Goal: Task Accomplishment & Management: Manage account settings

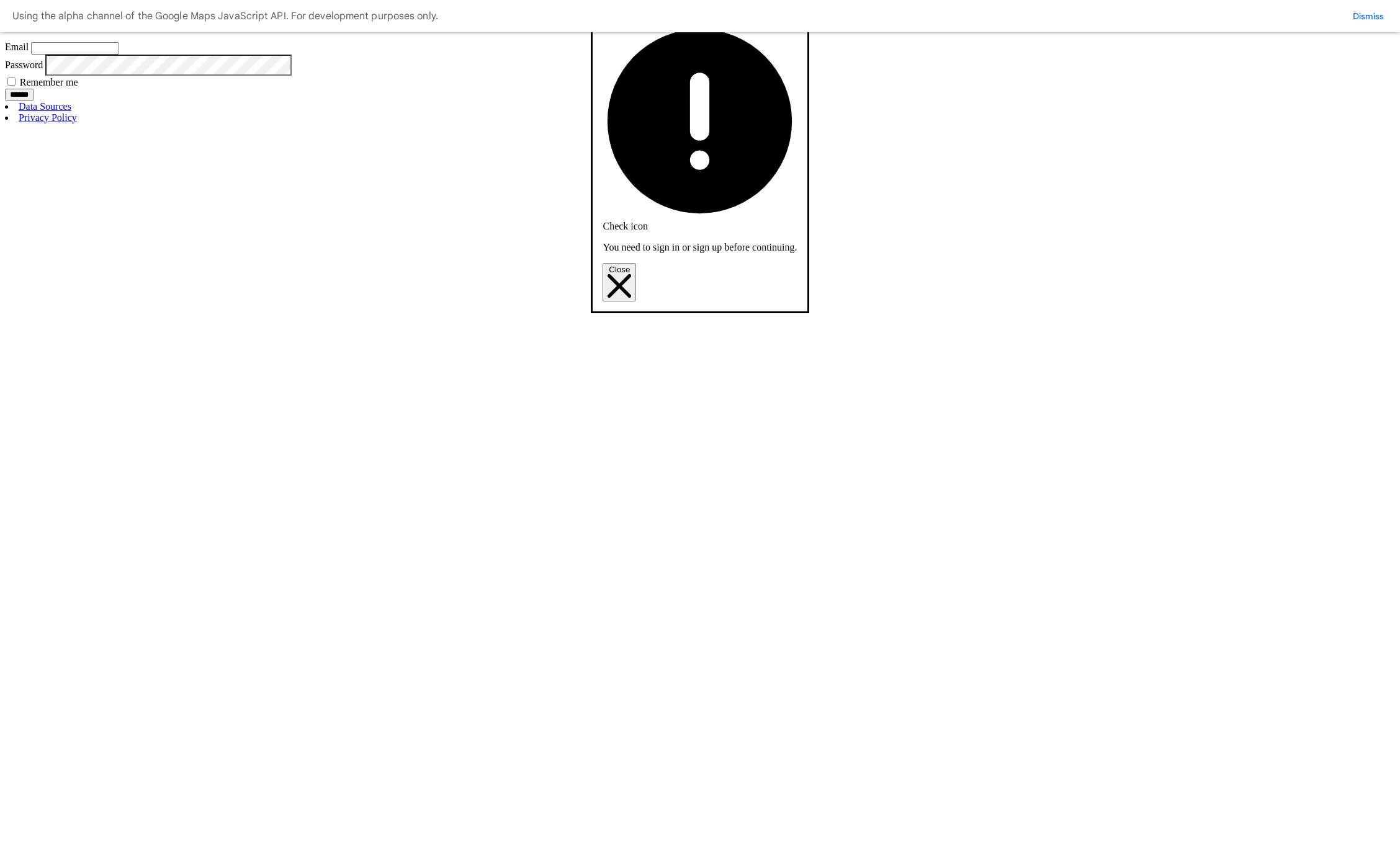
type input "**********"
click at [5, 89] on input "******" at bounding box center [19, 95] width 29 height 12
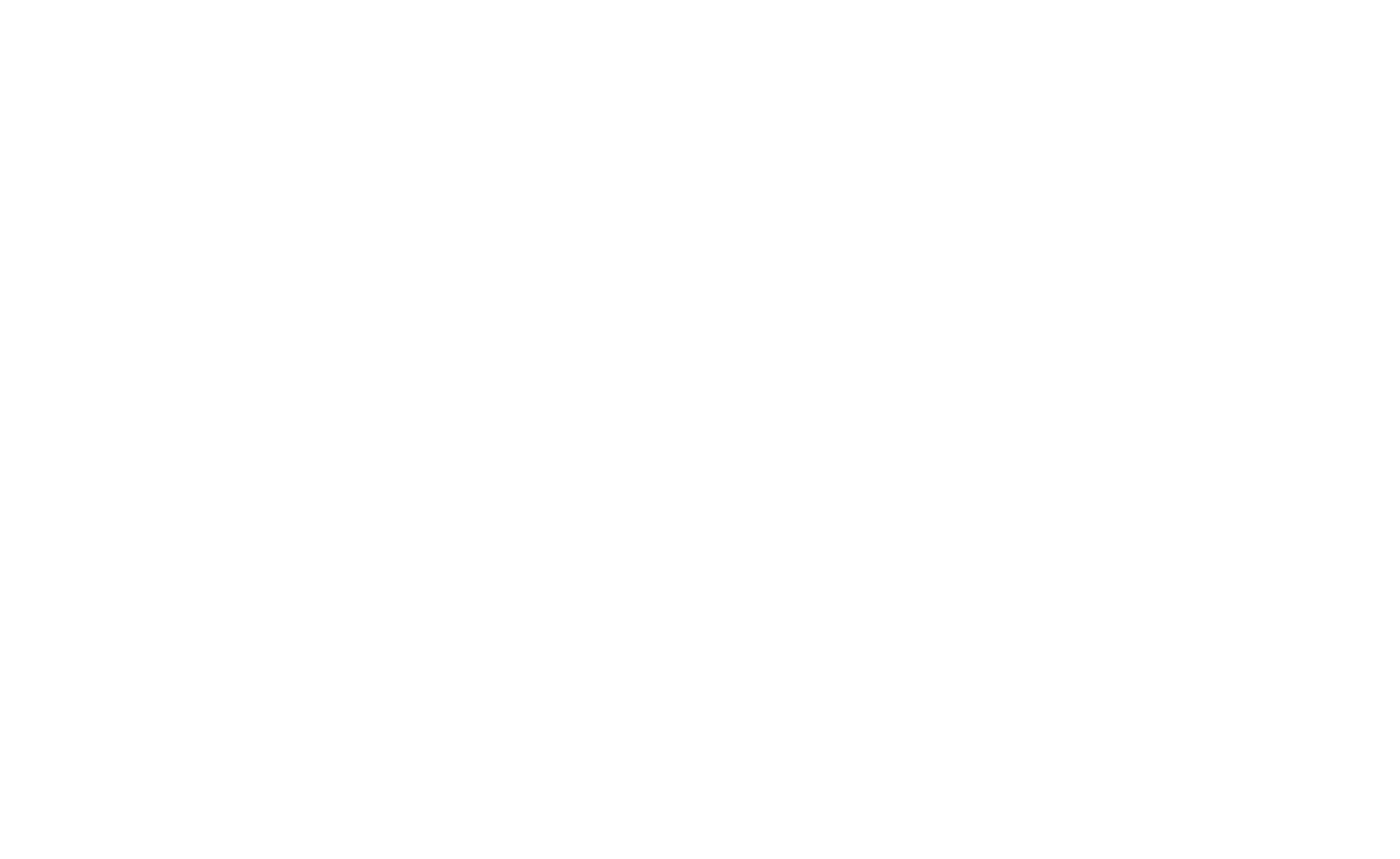
click at [0, 0] on button "Coventry schools" at bounding box center [0, 0] width 0 height 0
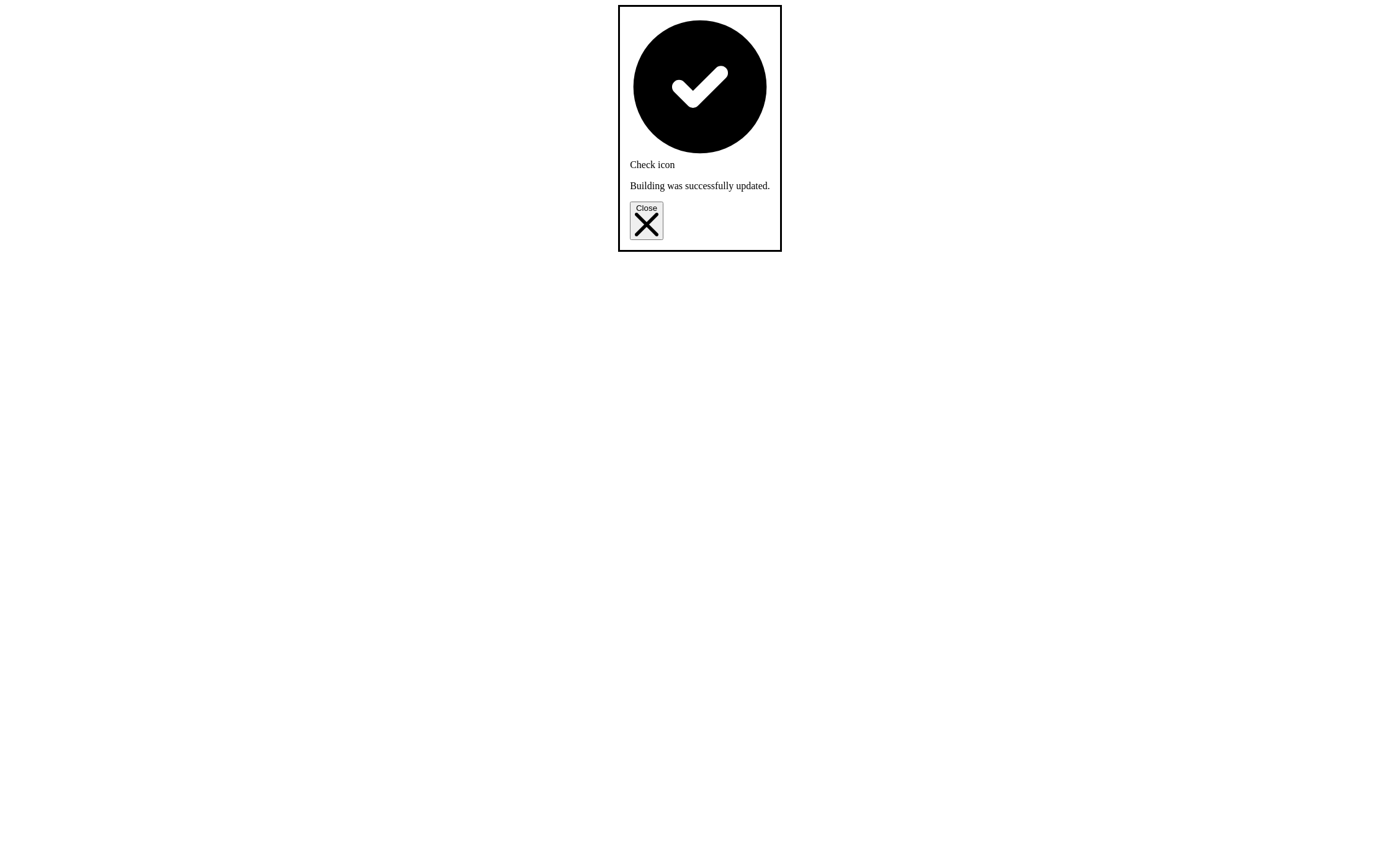
scroll to position [368, 0]
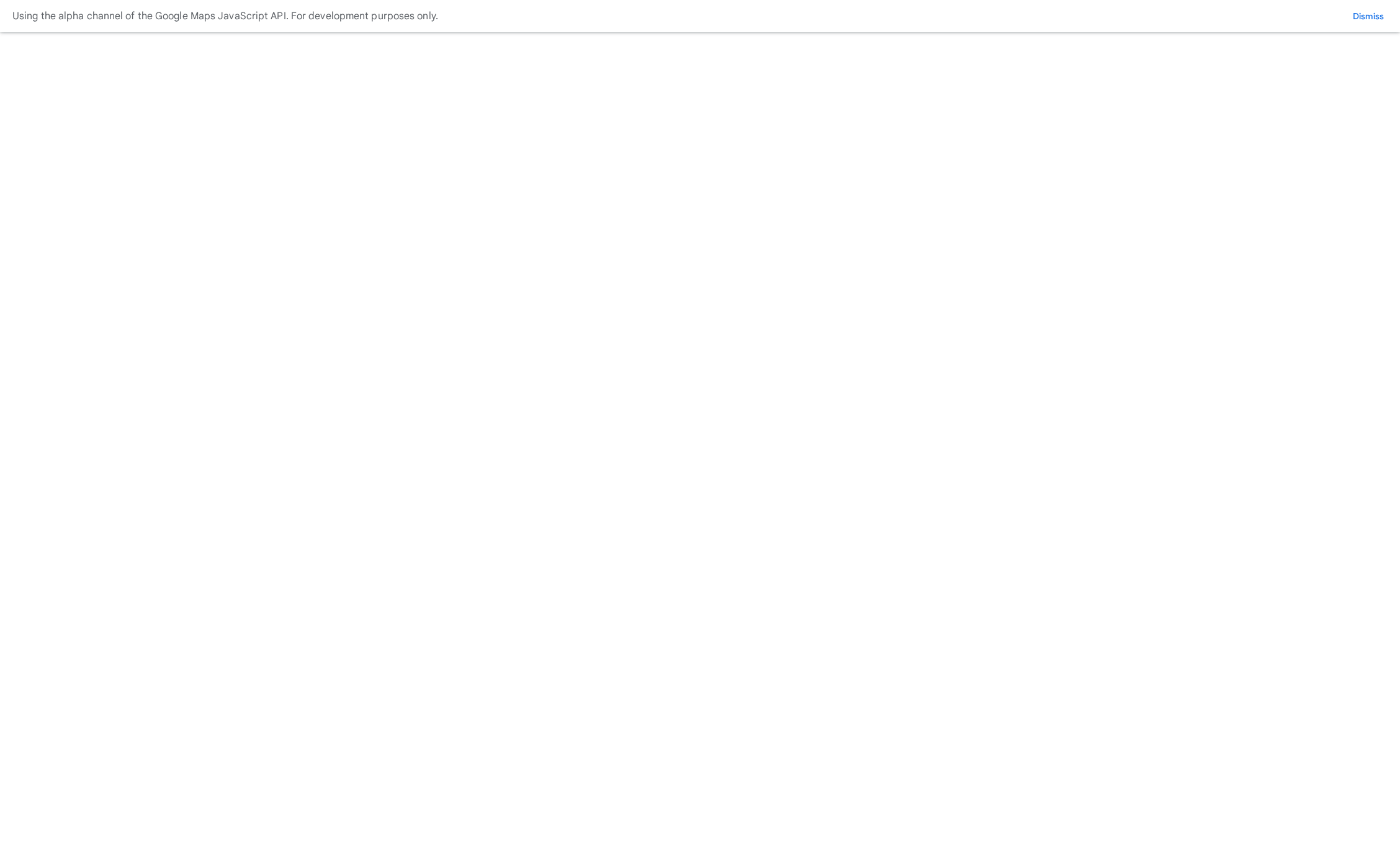
scroll to position [368, 0]
drag, startPoint x: 414, startPoint y: 535, endPoint x: 610, endPoint y: 544, distance: 196.2
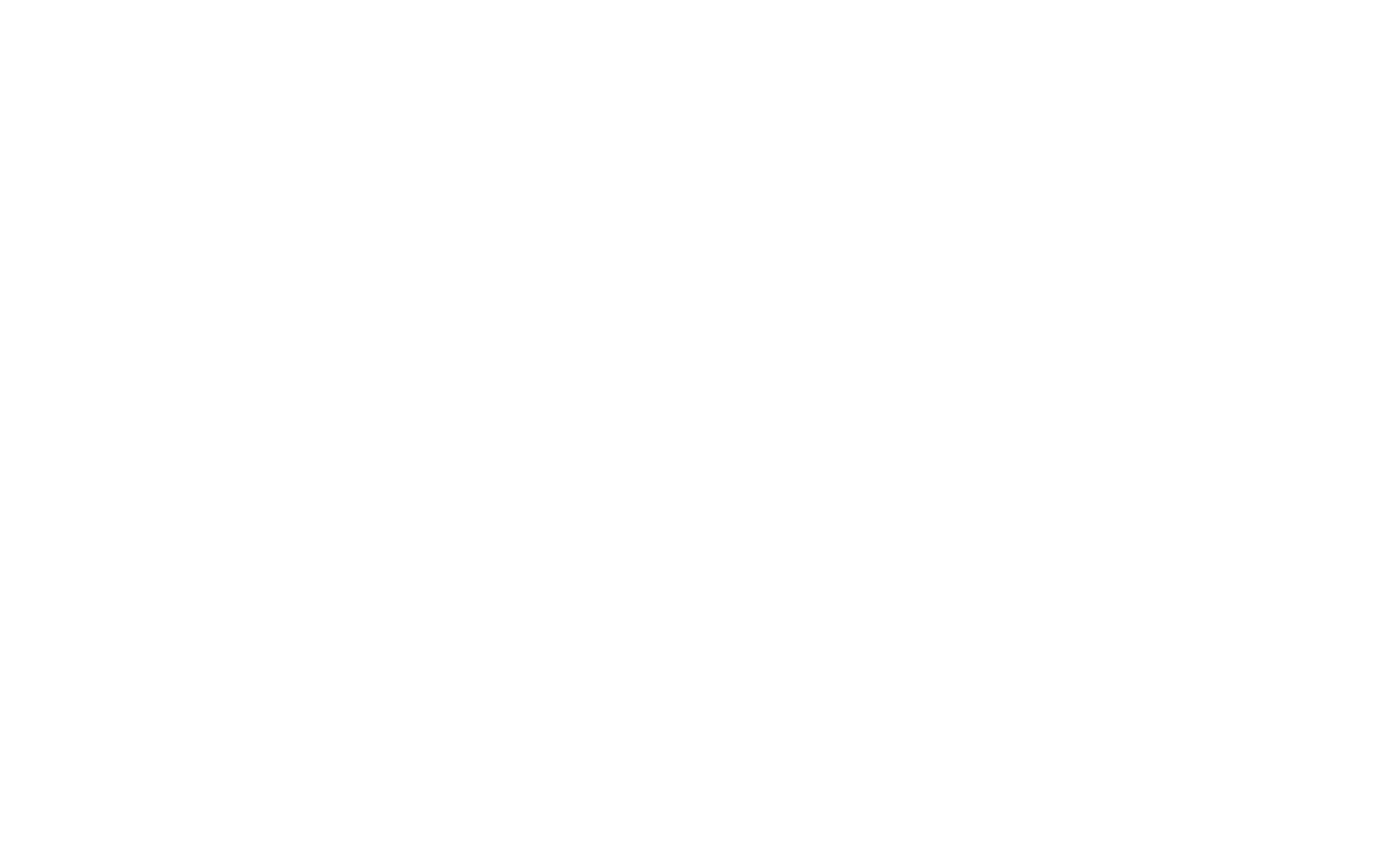
click button "E"
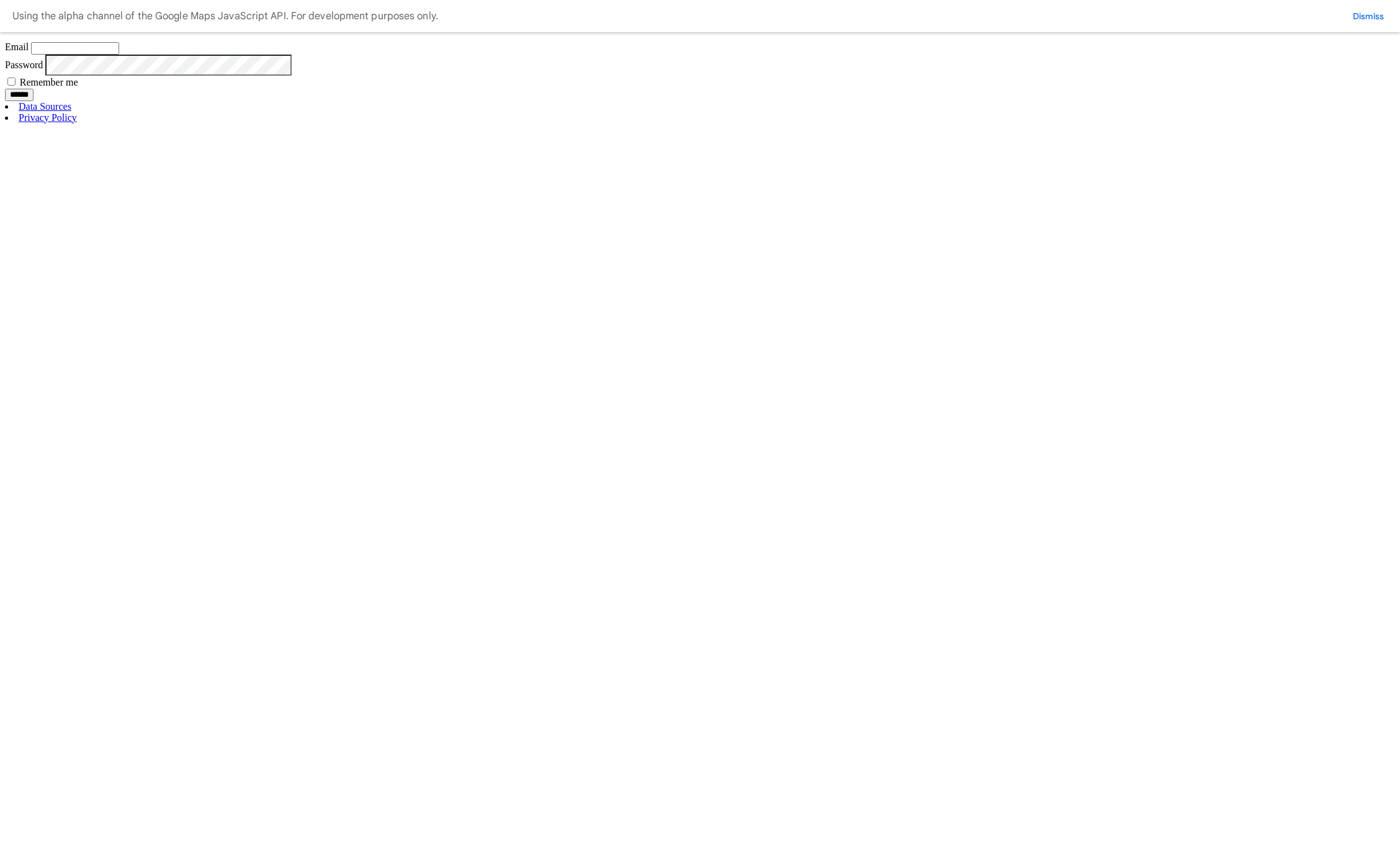
type input "**********"
click at [5, 89] on input "******" at bounding box center [19, 95] width 29 height 12
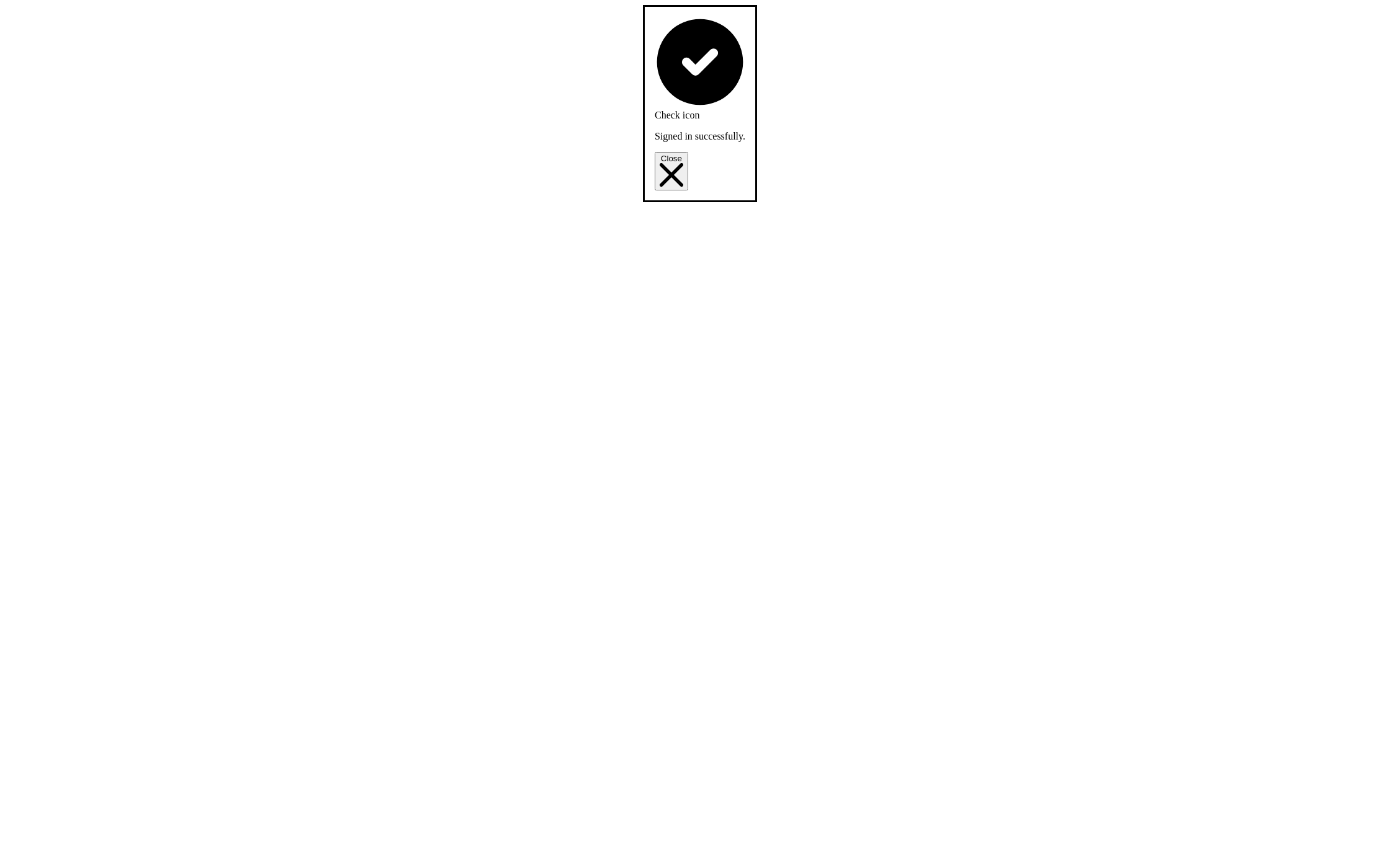
click at [0, 0] on button "King's Cross" at bounding box center [0, 0] width 0 height 0
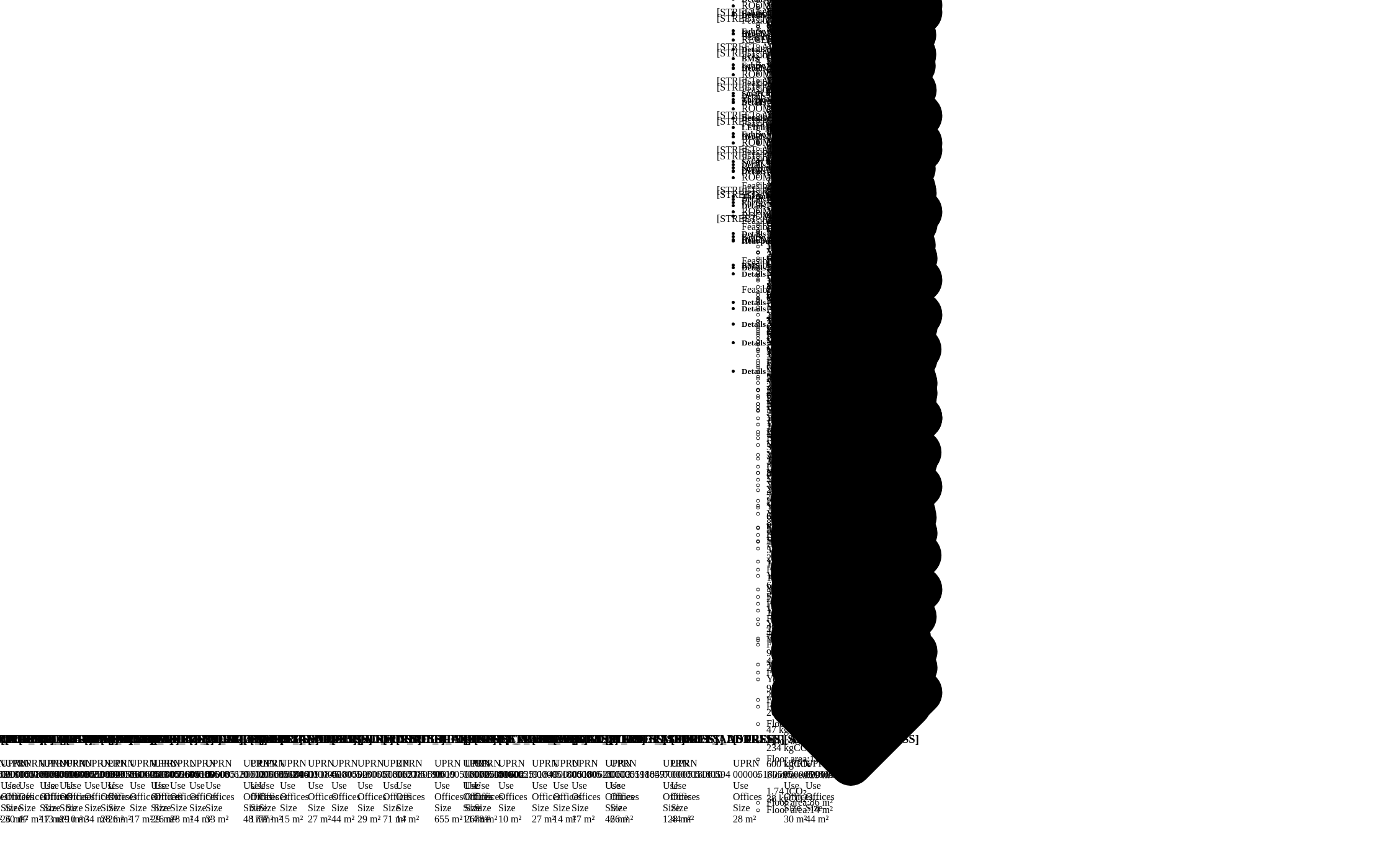
scroll to position [1946, 0]
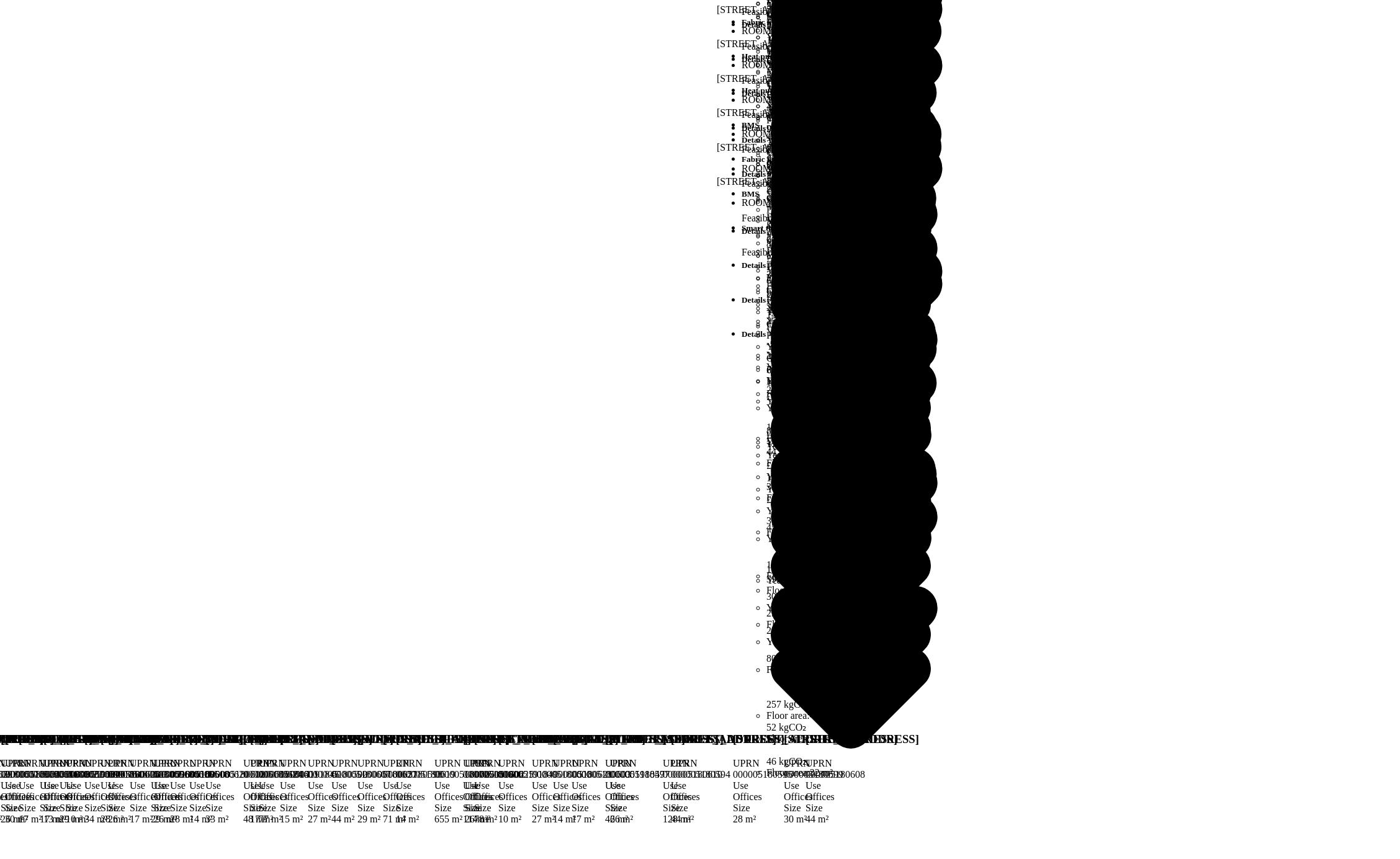
click at [497, 733] on h3 "ROOM 6-05B, 1, PANCRAS SQUARE, LONDON, N1C 4AG" at bounding box center [439, 739] width 113 height 14
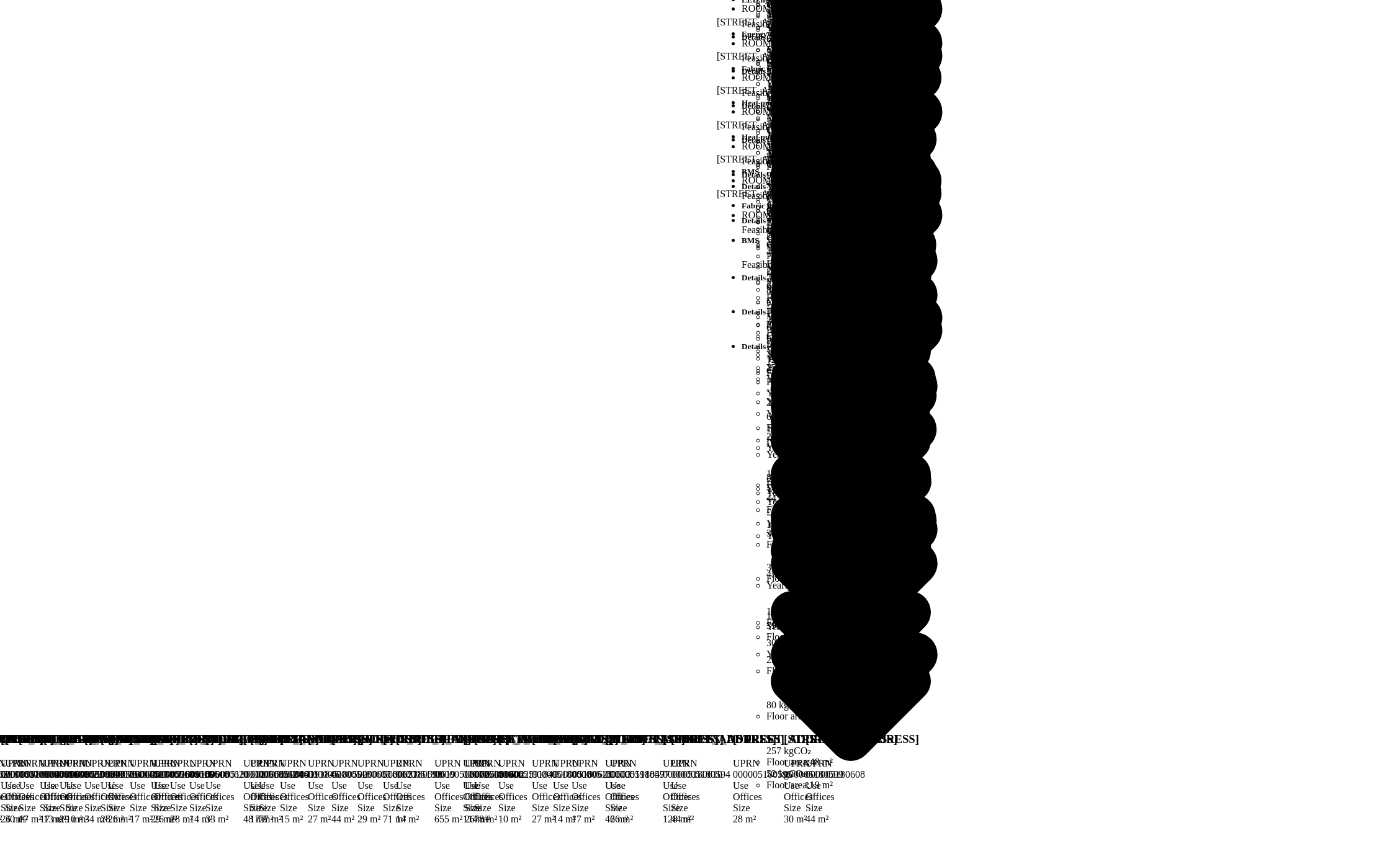
scroll to position [1900, 0]
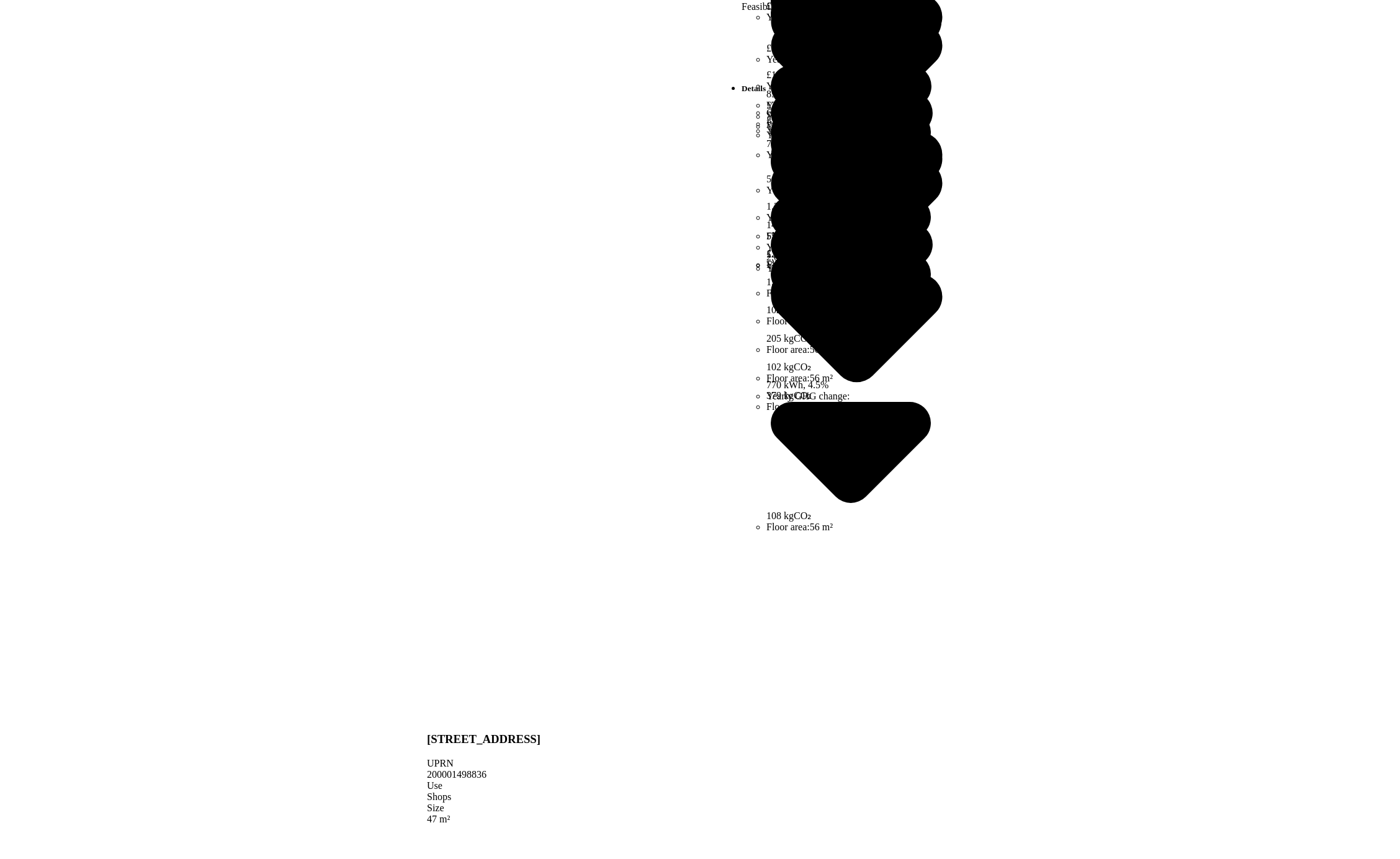
scroll to position [319, 0]
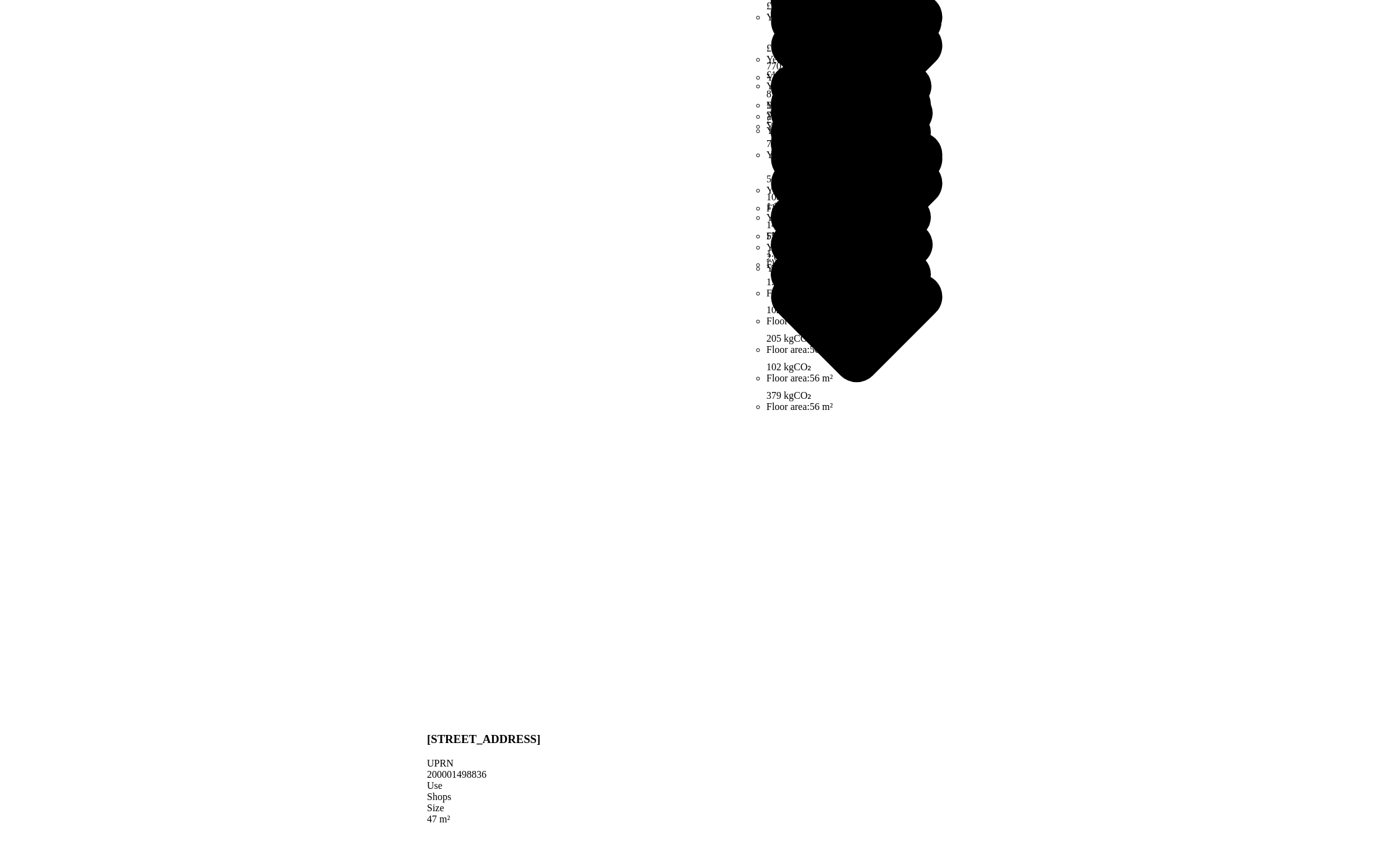
scroll to position [343, 0]
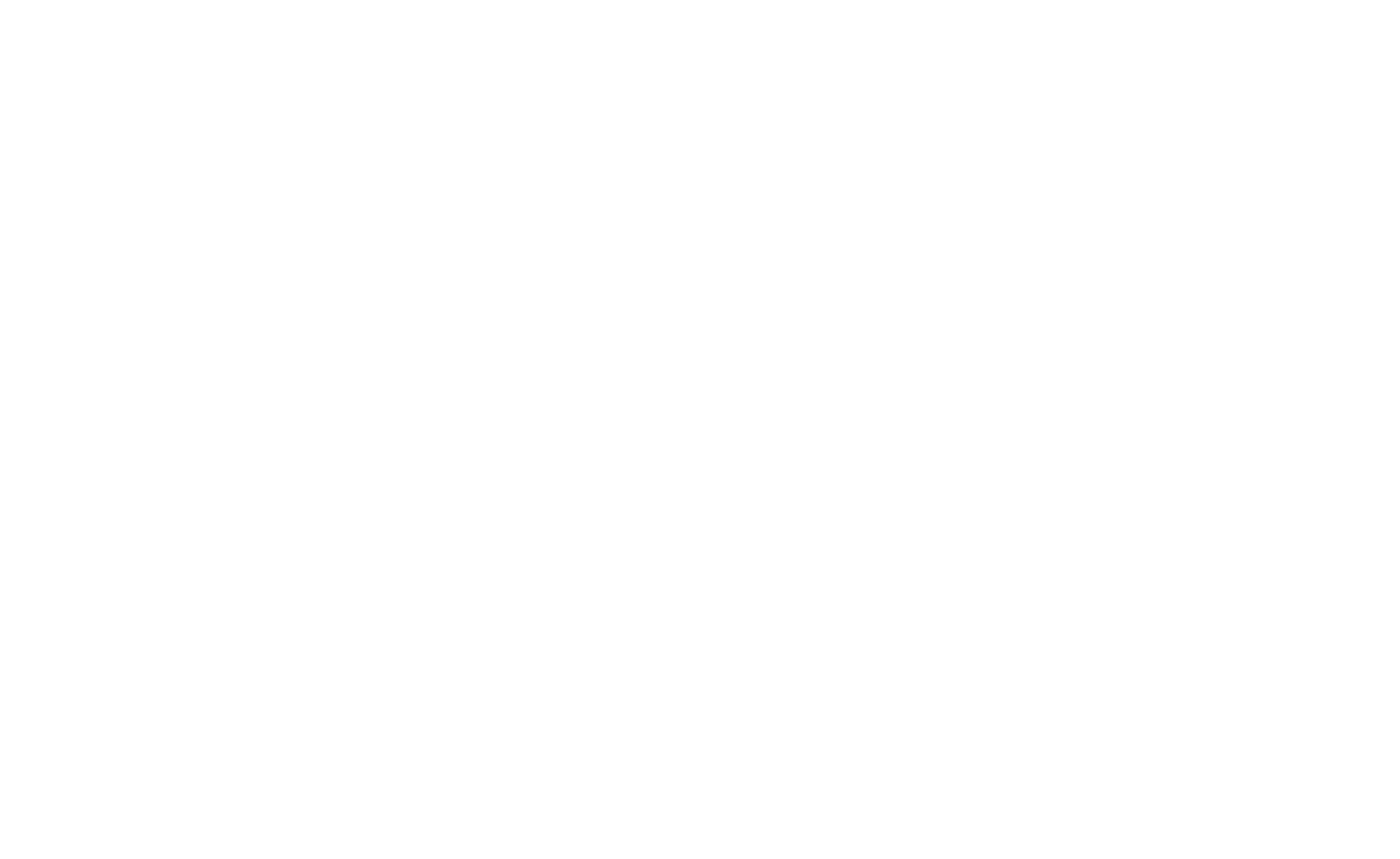
scroll to position [396, 0]
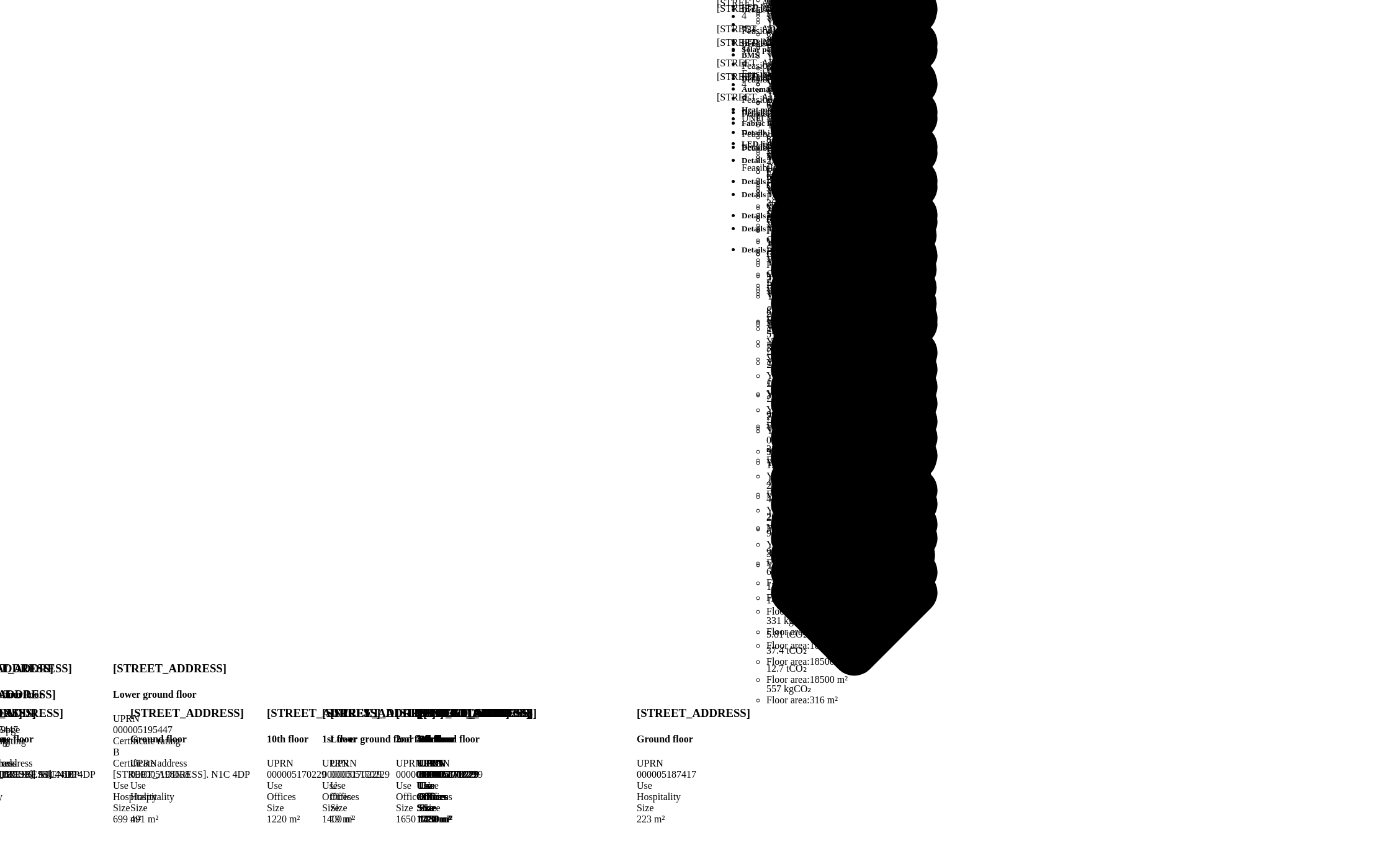
scroll to position [1612, 0]
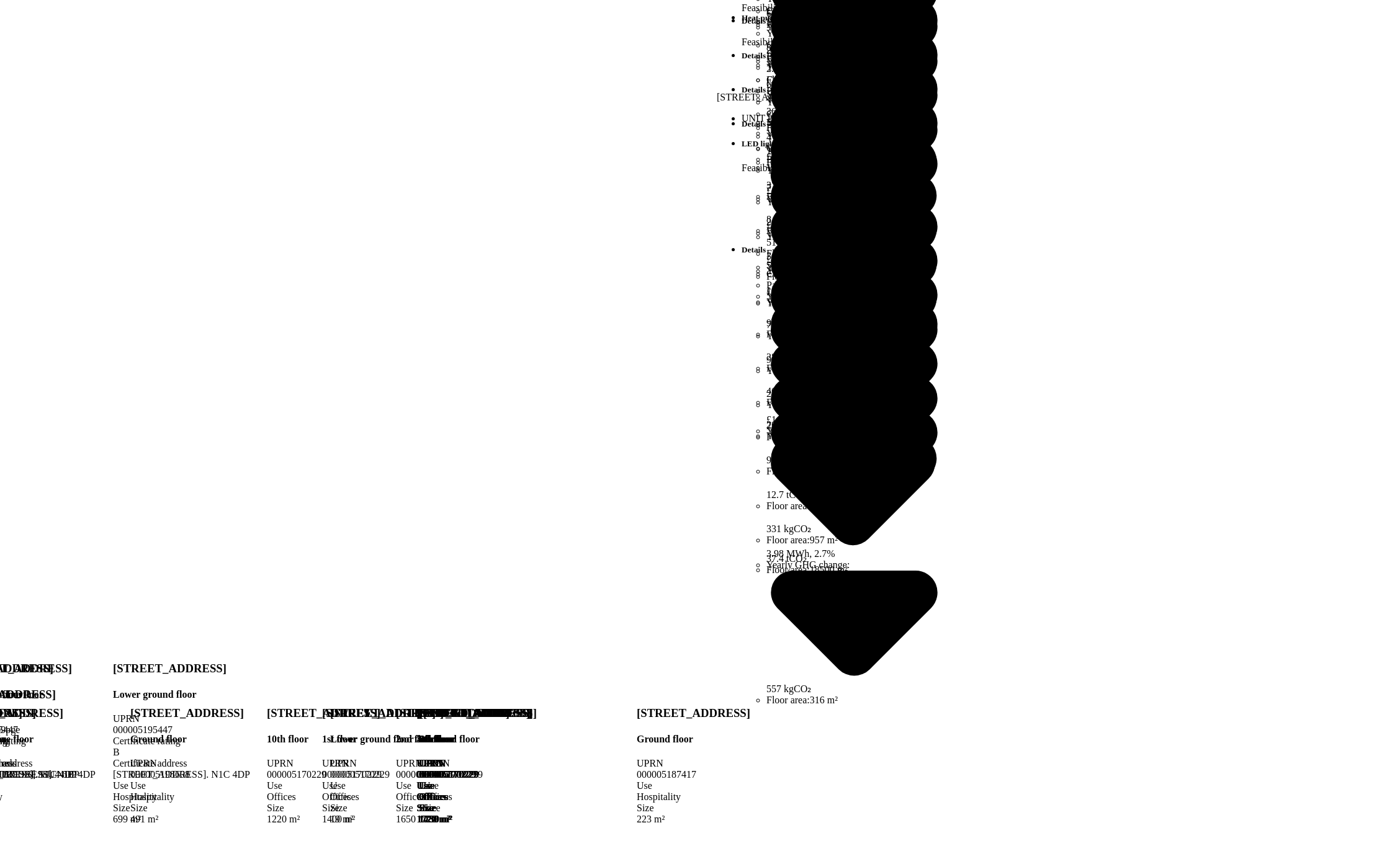
scroll to position [0, 0]
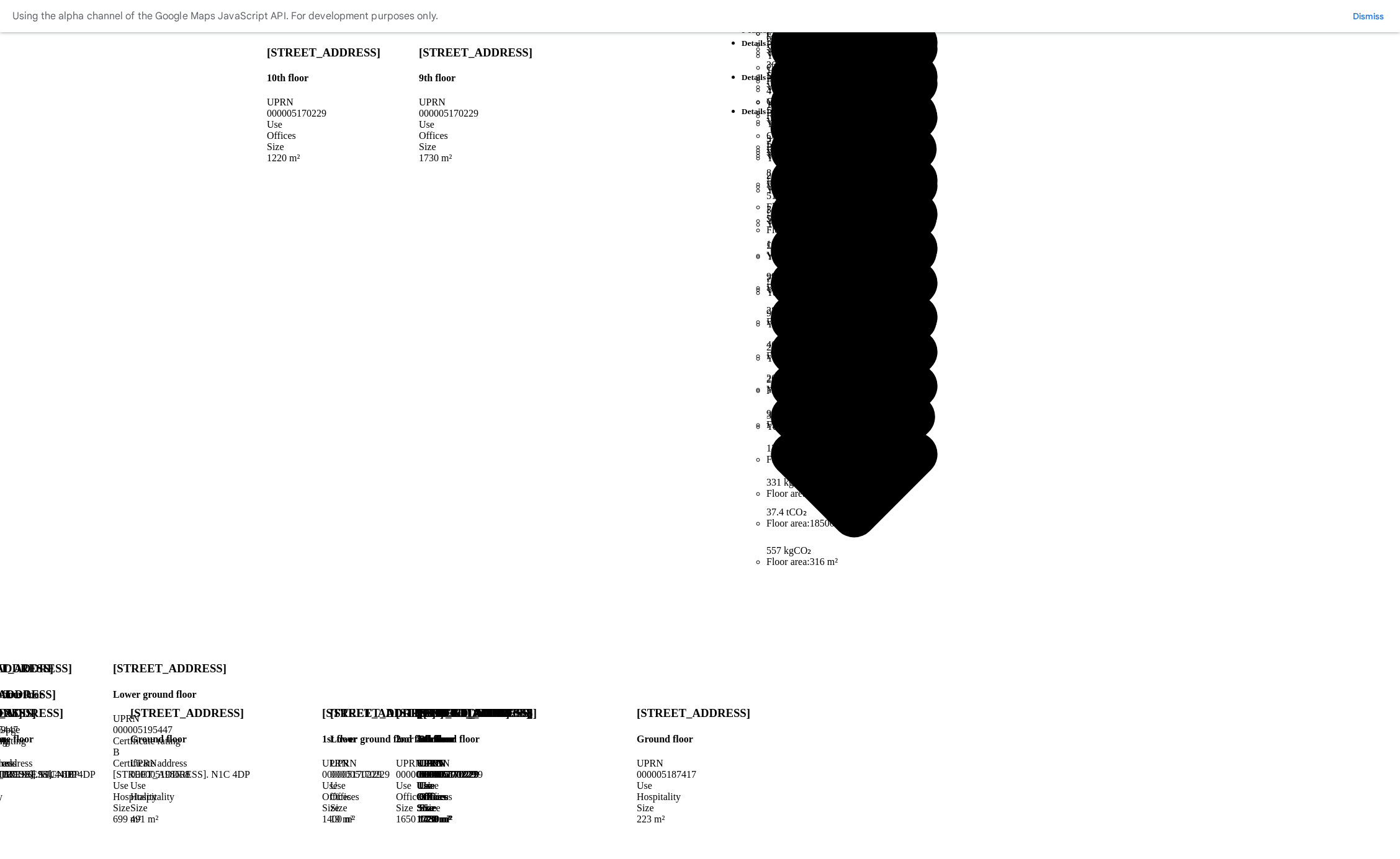
scroll to position [1751, 0]
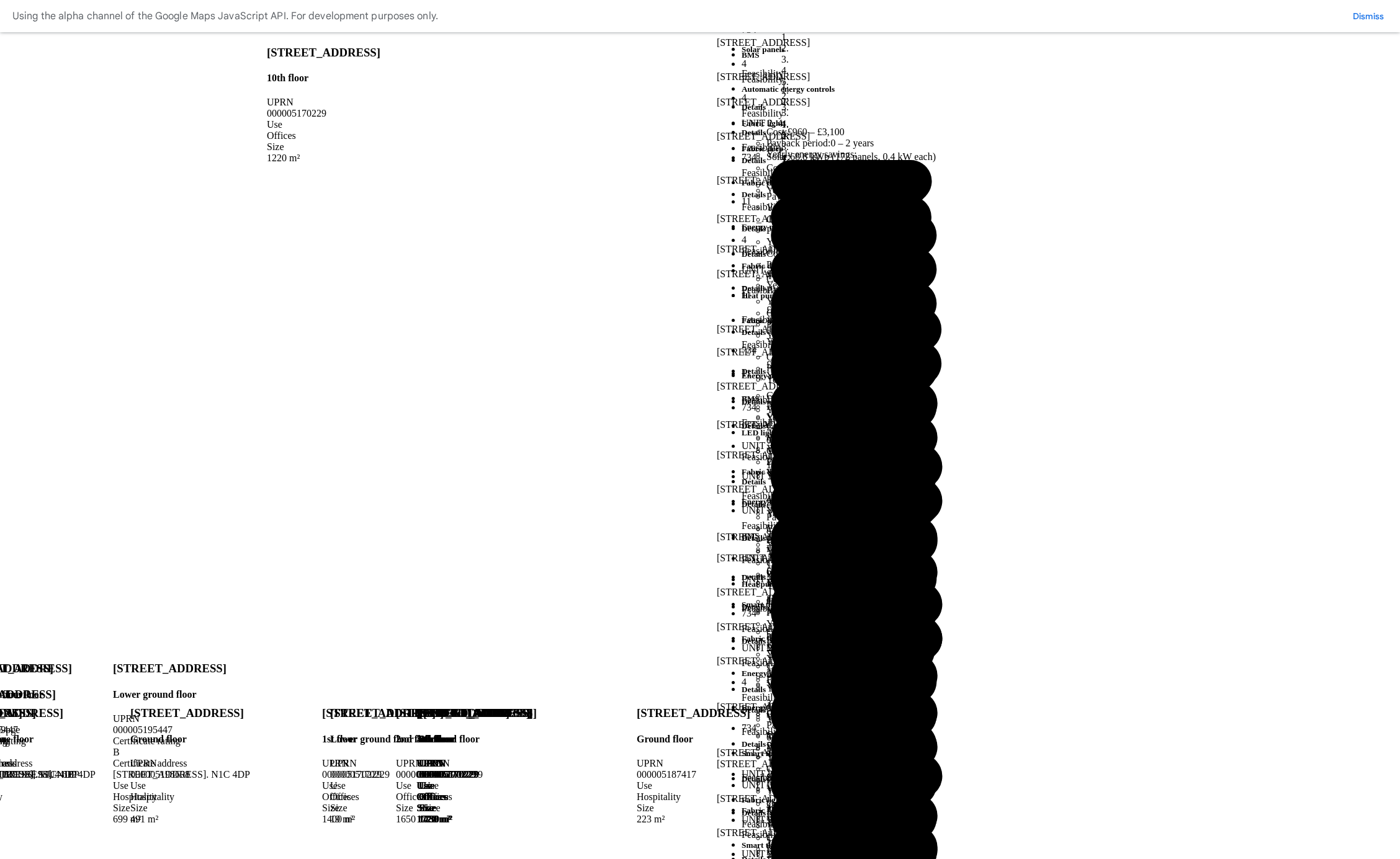
scroll to position [0, 0]
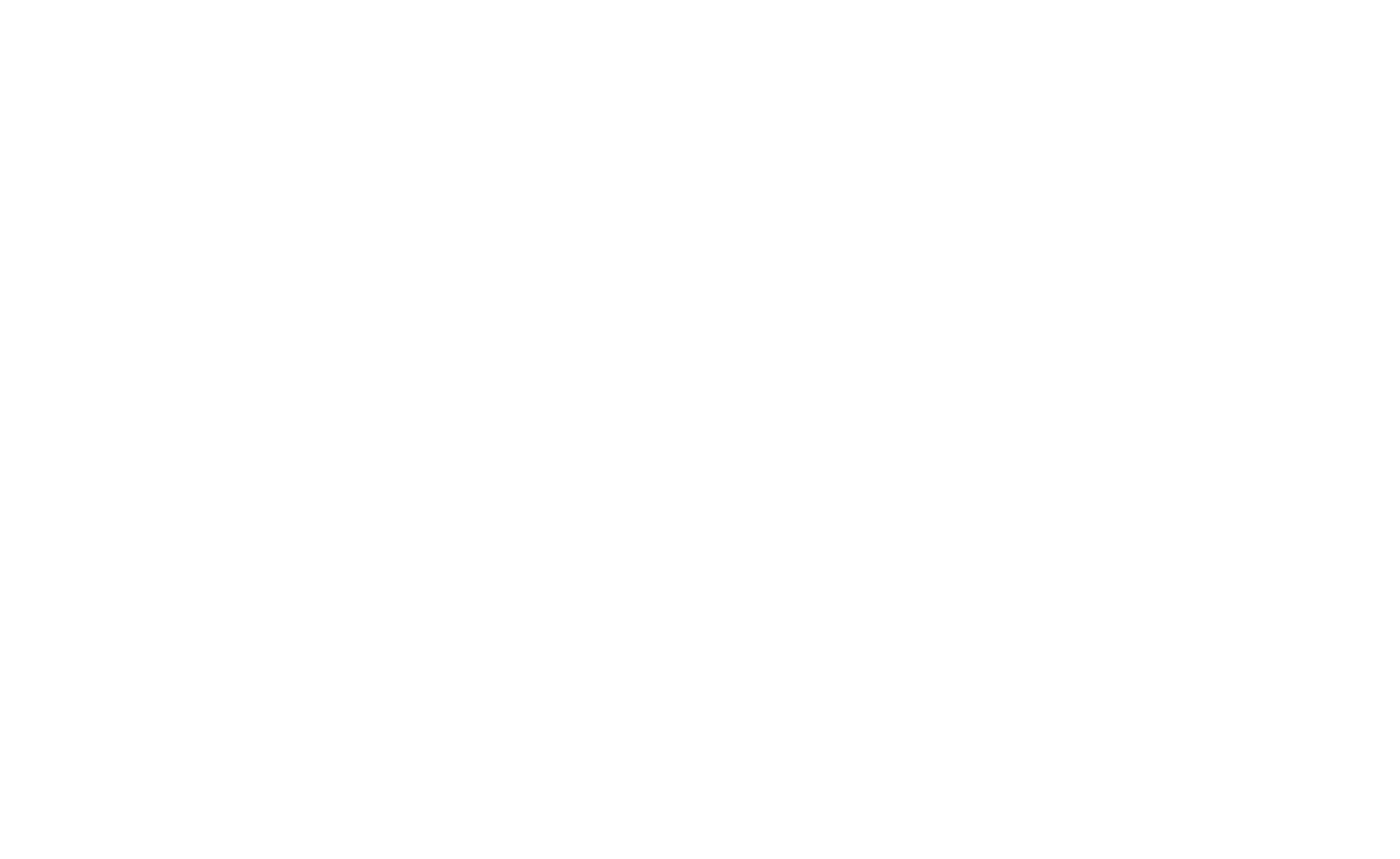
drag, startPoint x: 1279, startPoint y: 112, endPoint x: 1269, endPoint y: 115, distance: 10.4
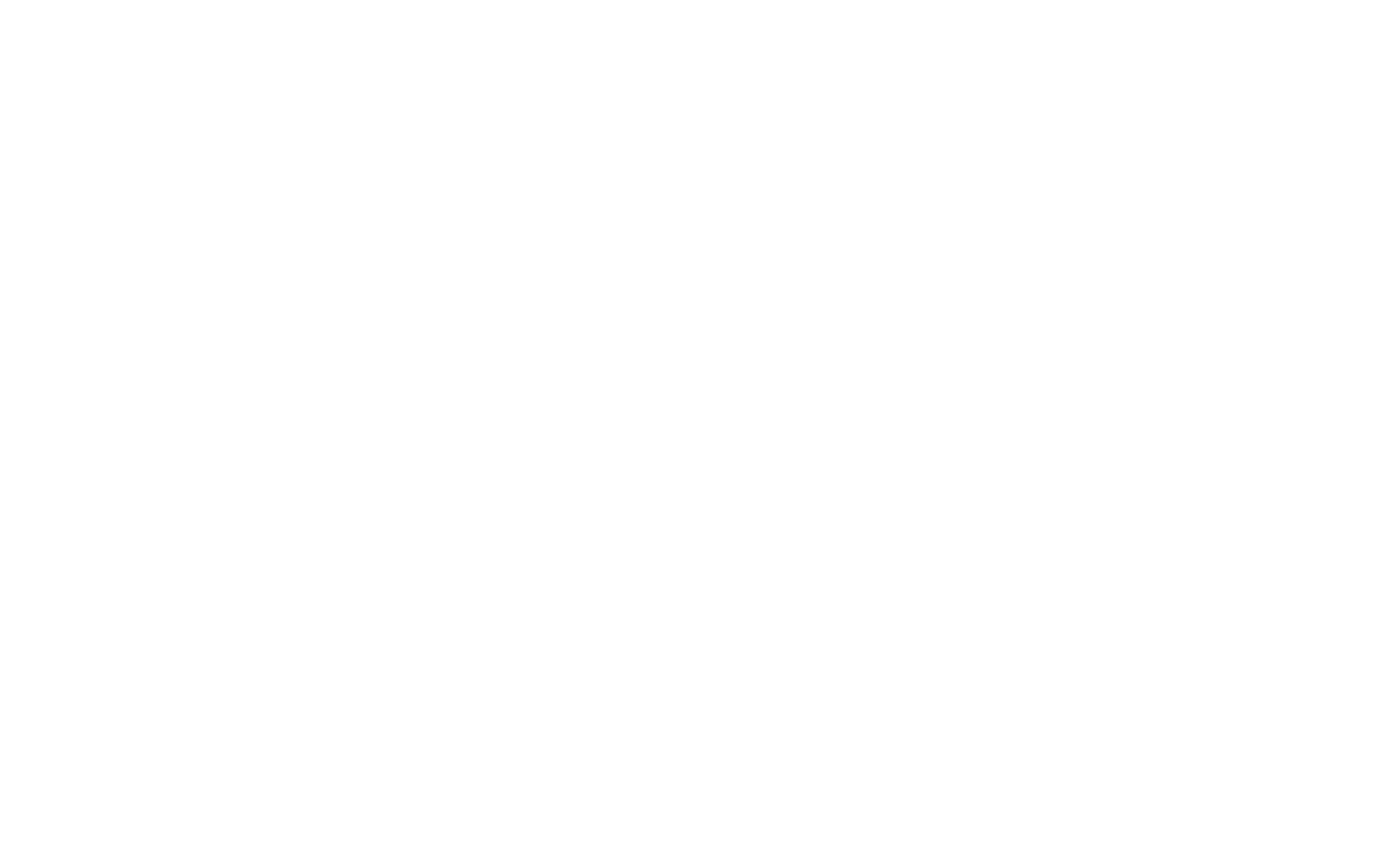
click at [0, 0] on button "[GEOGRAPHIC_DATA]" at bounding box center [0, 0] width 0 height 0
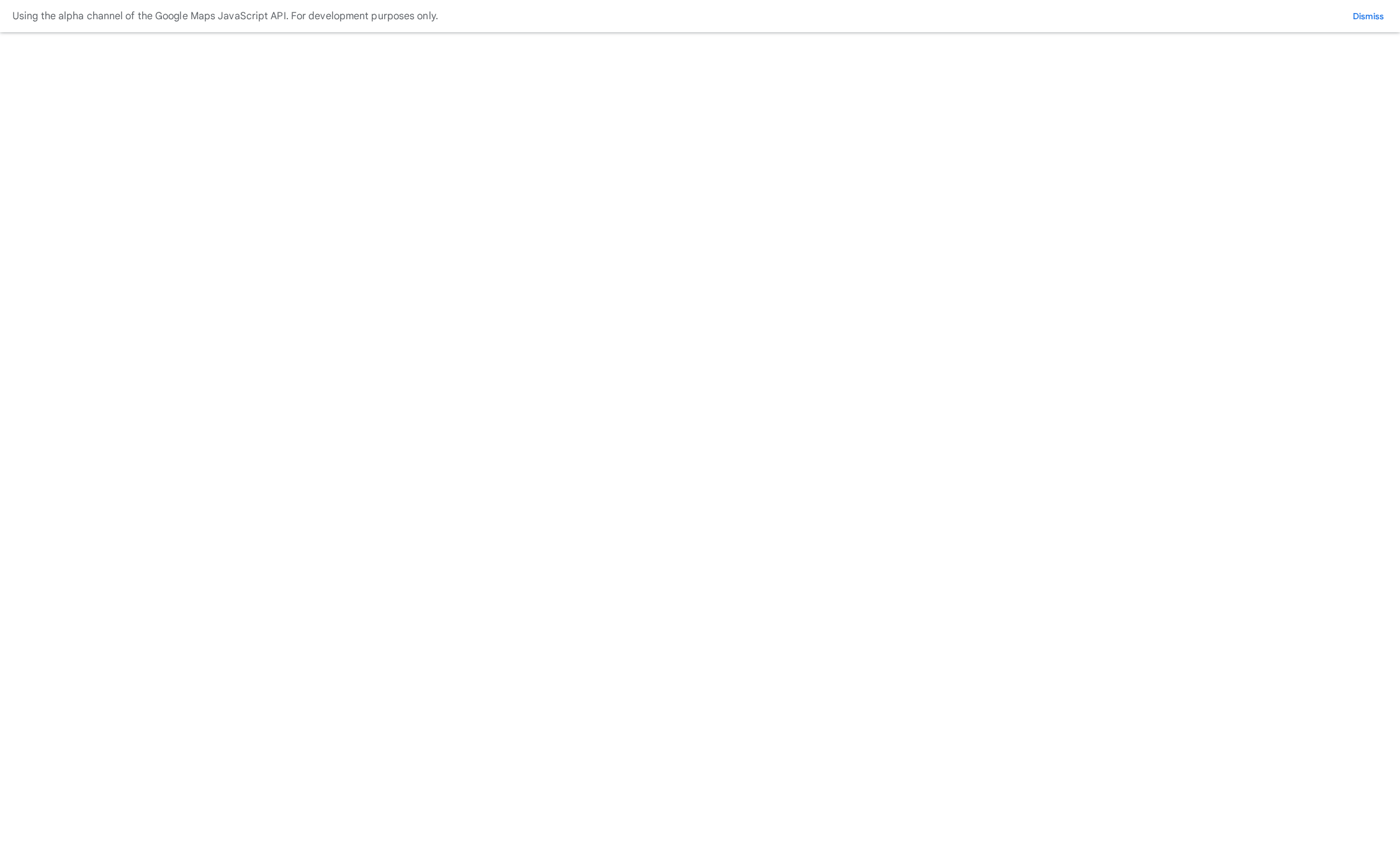
click at [0, 0] on button "Royal Brompton" at bounding box center [0, 0] width 0 height 0
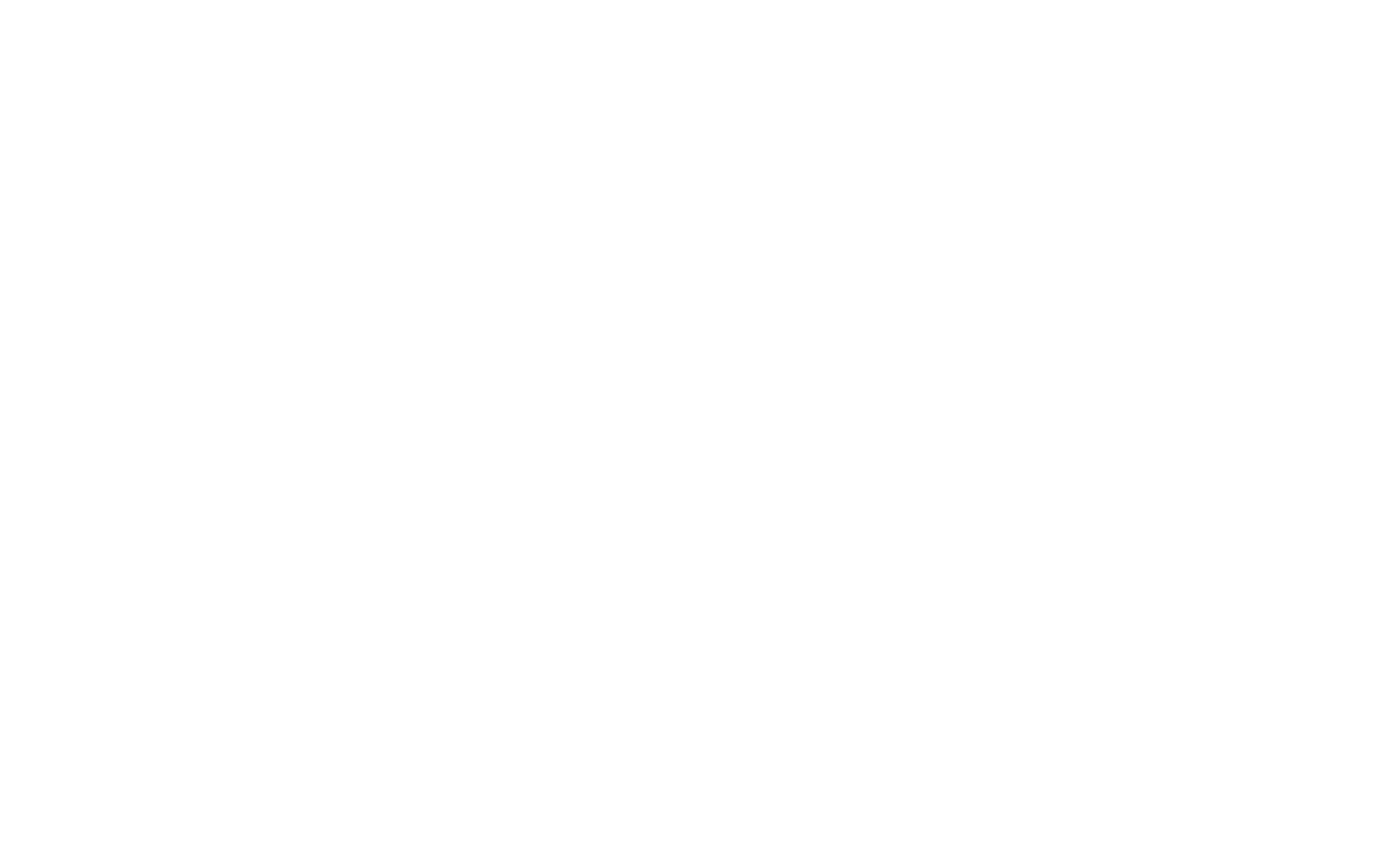
scroll to position [418, 0]
